Goal: Information Seeking & Learning: Learn about a topic

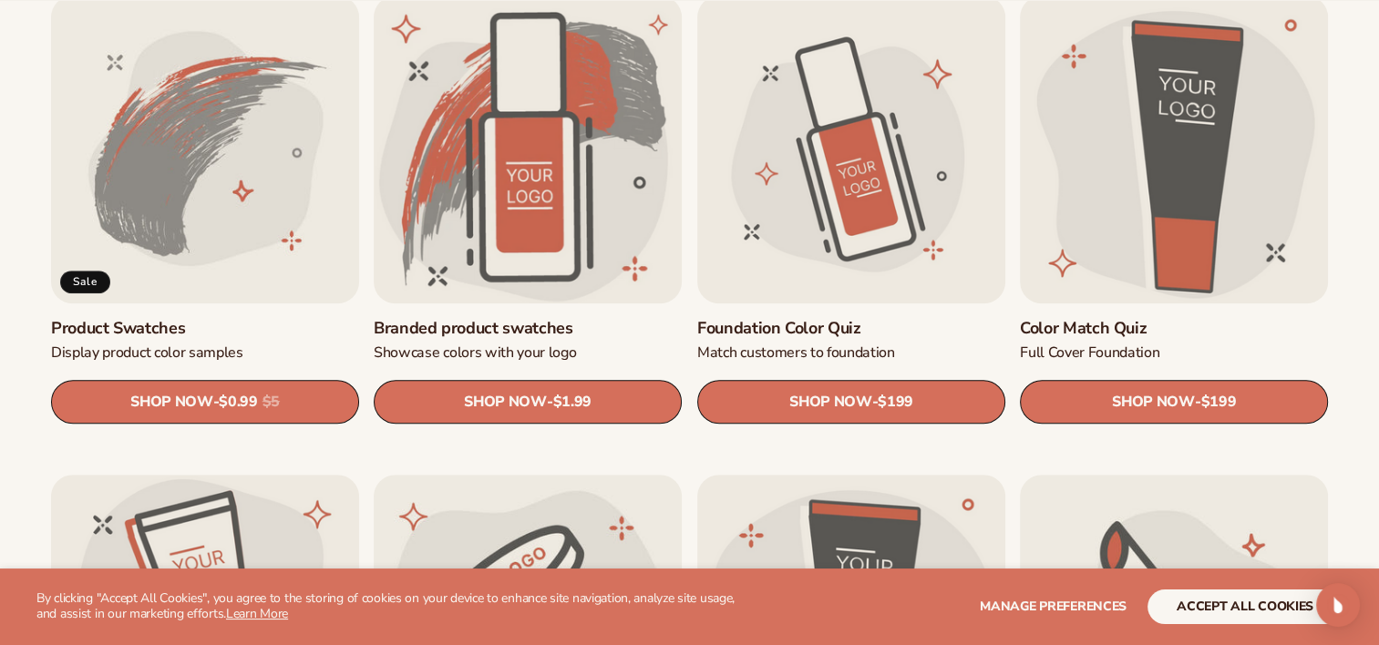
scroll to position [1134, 0]
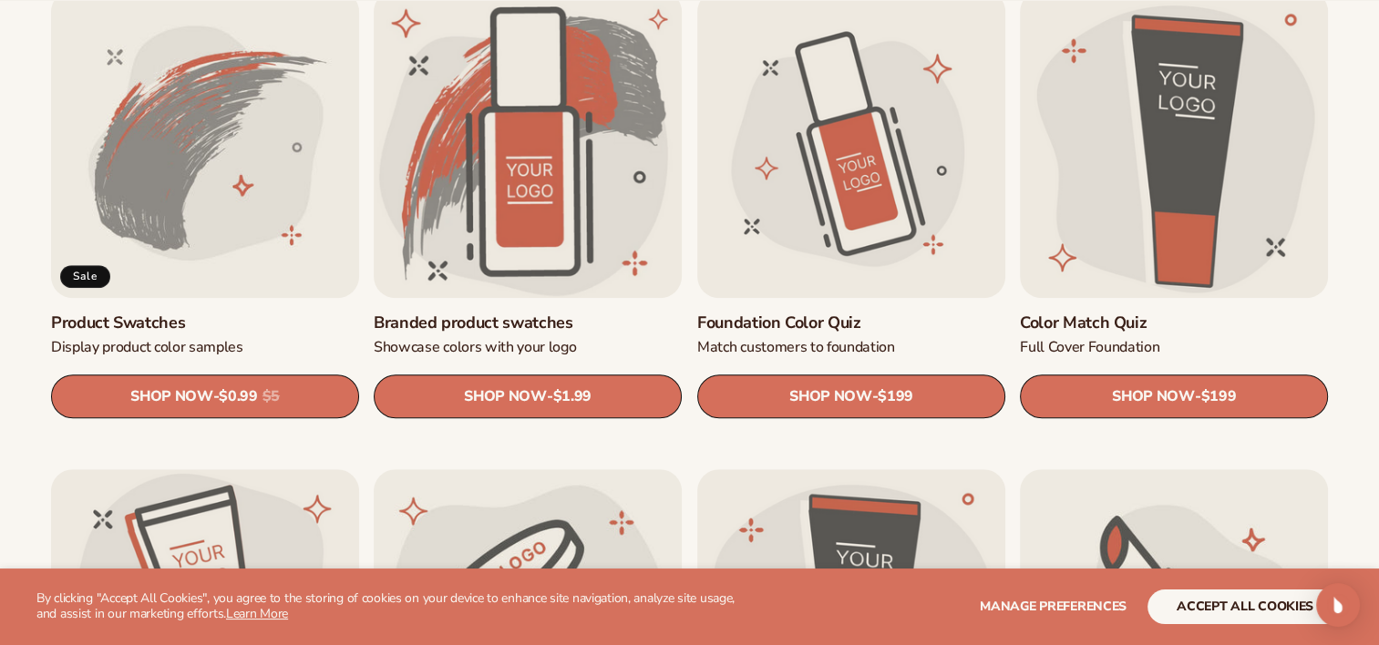
drag, startPoint x: 1378, startPoint y: 201, endPoint x: 1382, endPoint y: 277, distance: 76.6
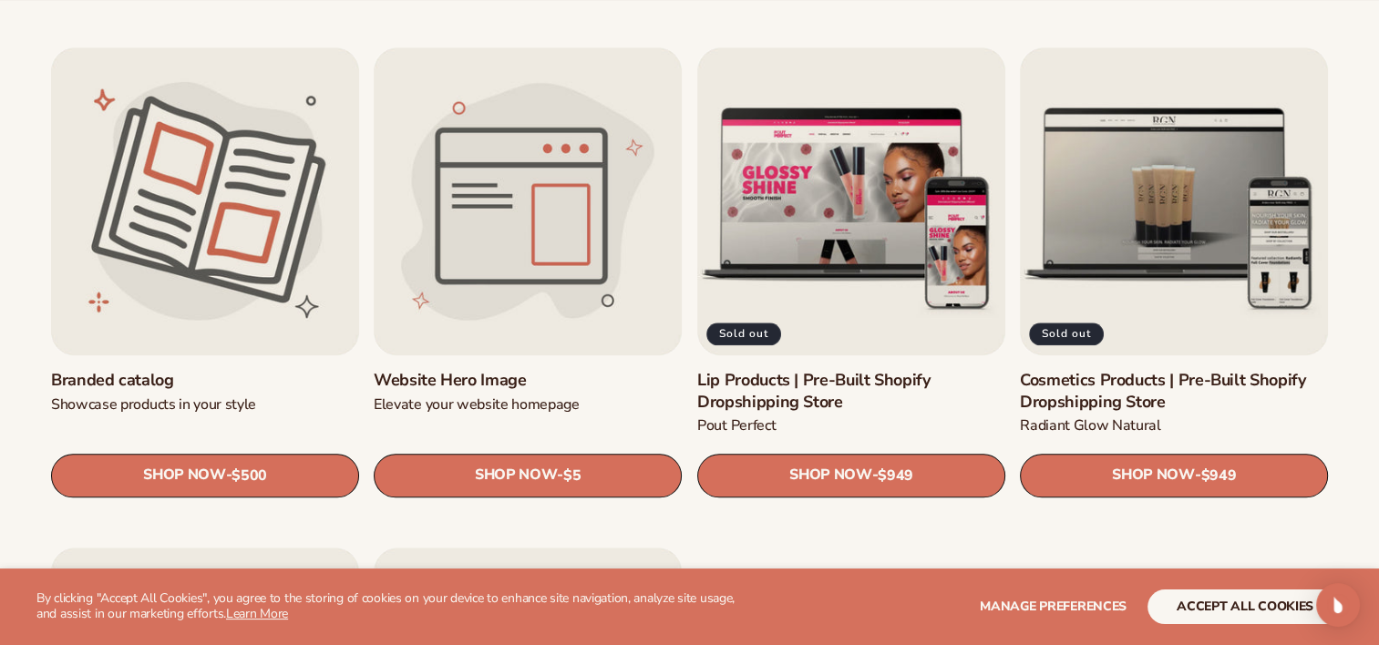
scroll to position [2049, 0]
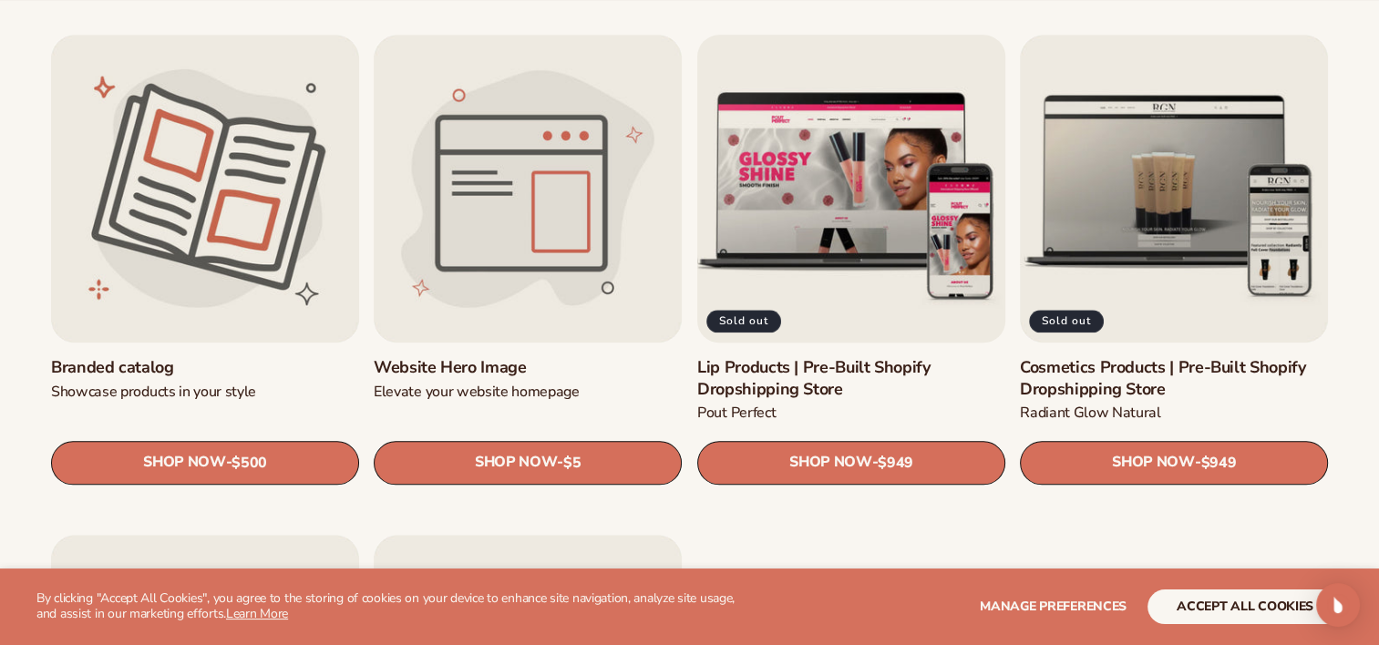
click at [847, 357] on link "Lip Products | Pre-Built Shopify Dropshipping Store" at bounding box center [851, 378] width 308 height 43
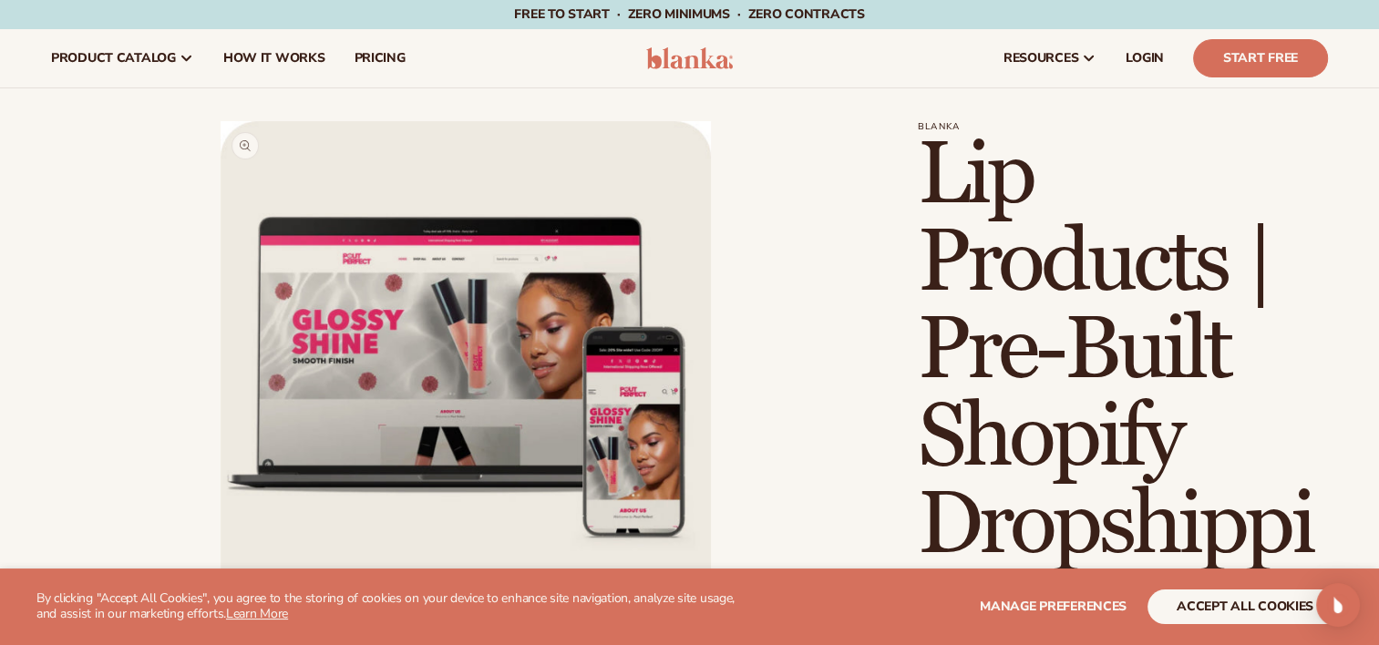
click at [221, 612] on button "Open media 1 in modal" at bounding box center [221, 612] width 0 height 0
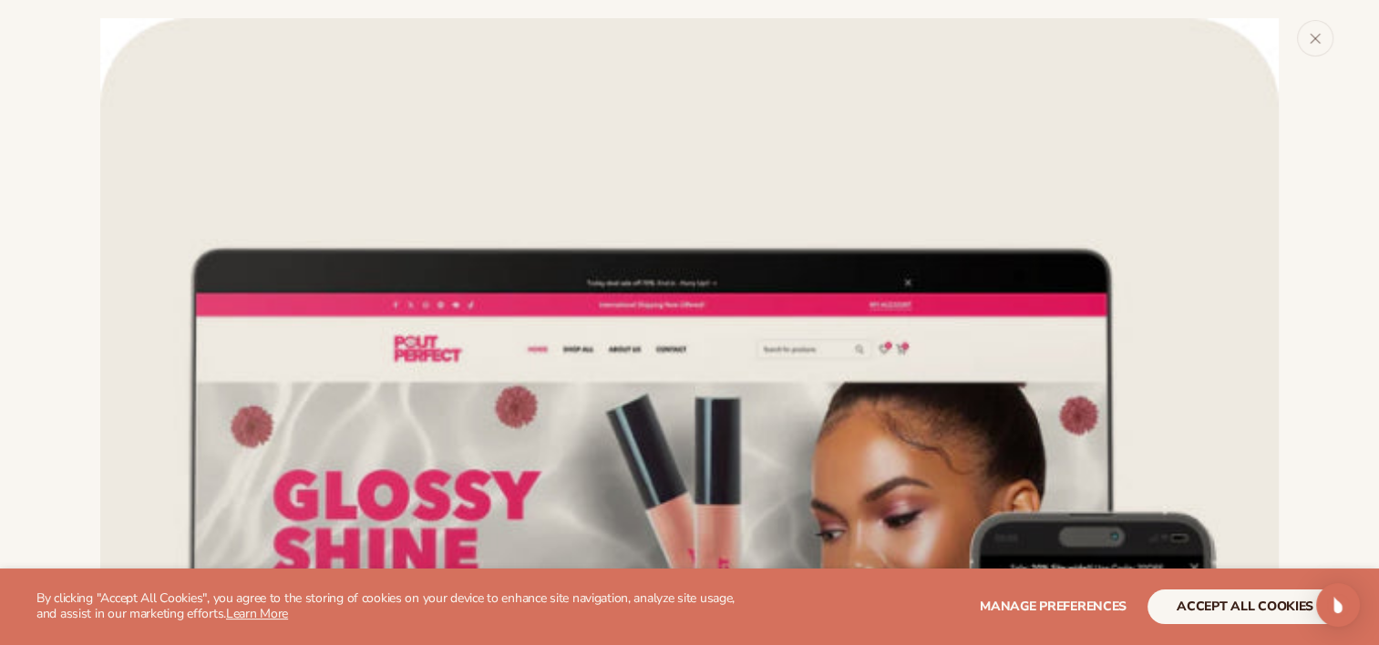
scroll to position [18, 0]
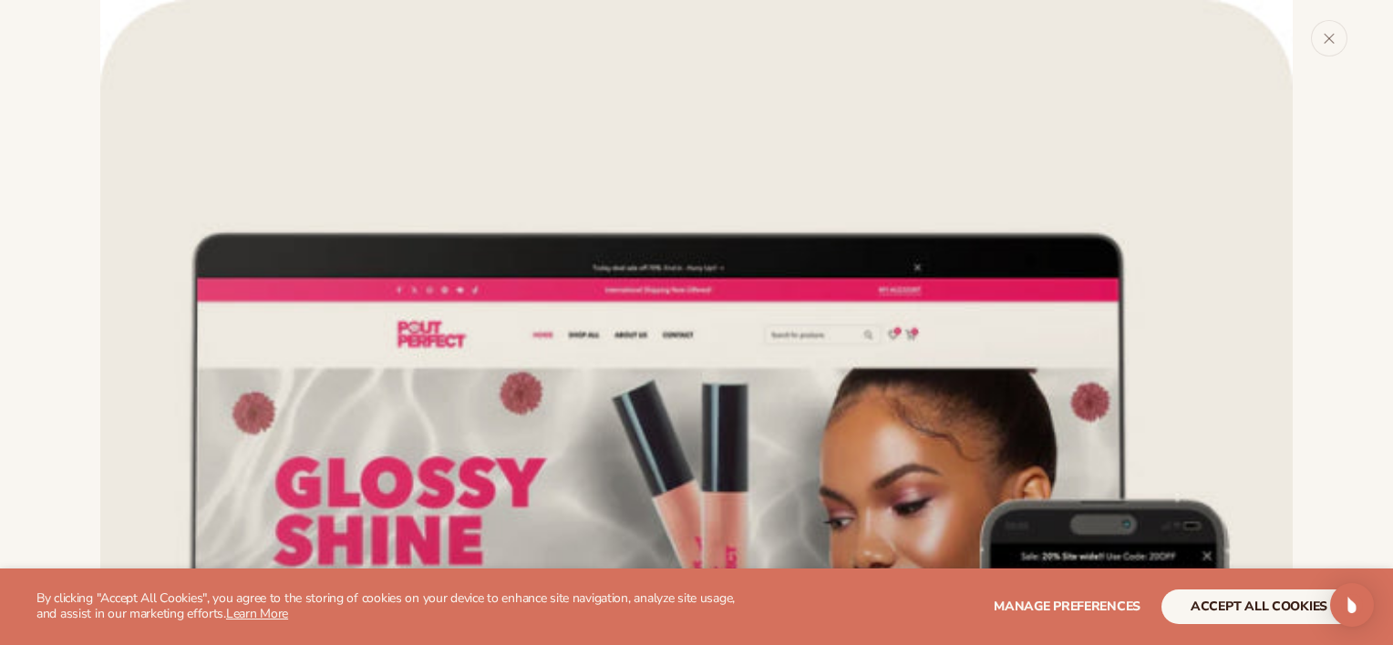
click at [492, 361] on img "Media gallery" at bounding box center [696, 596] width 1192 height 1192
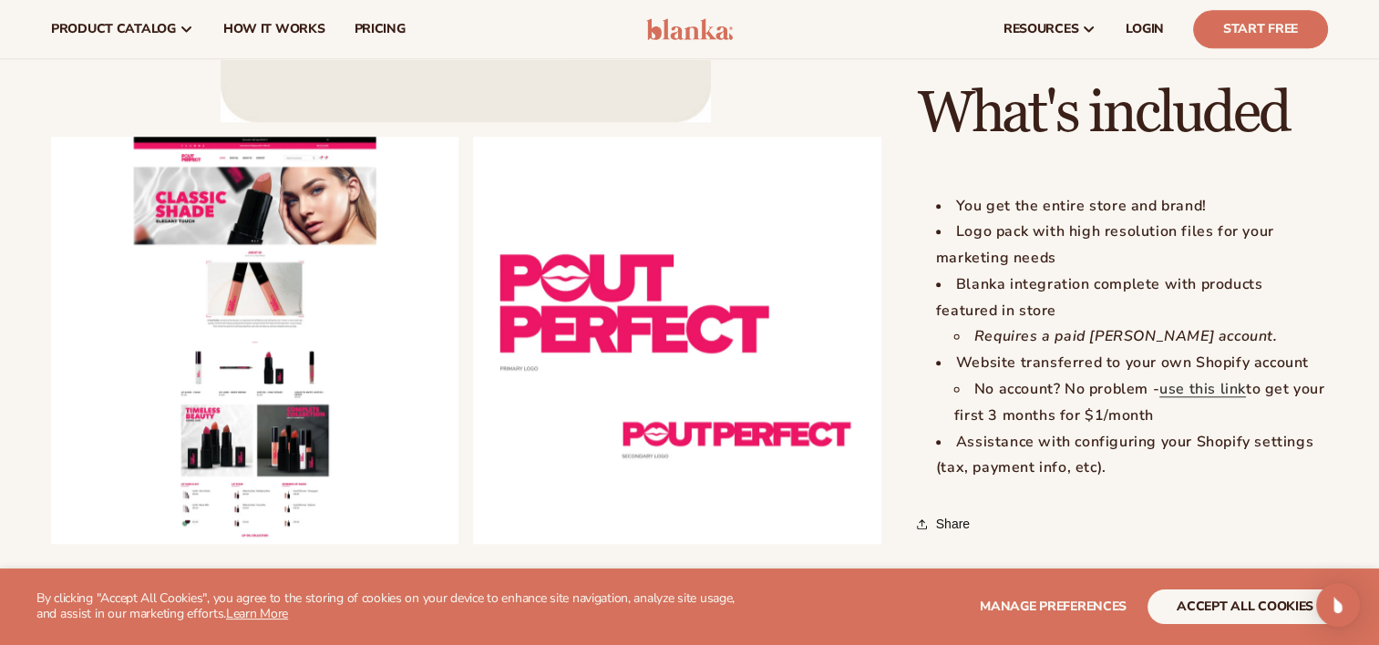
scroll to position [0, 0]
